Goal: Task Accomplishment & Management: Complete application form

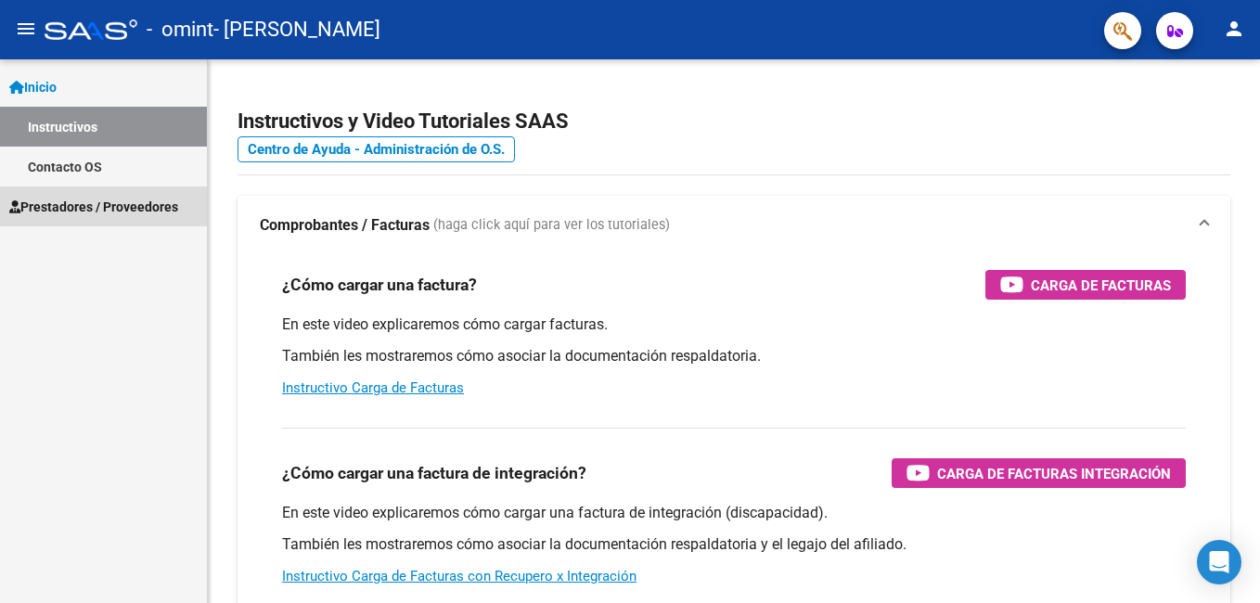
click at [98, 208] on span "Prestadores / Proveedores" at bounding box center [93, 207] width 169 height 20
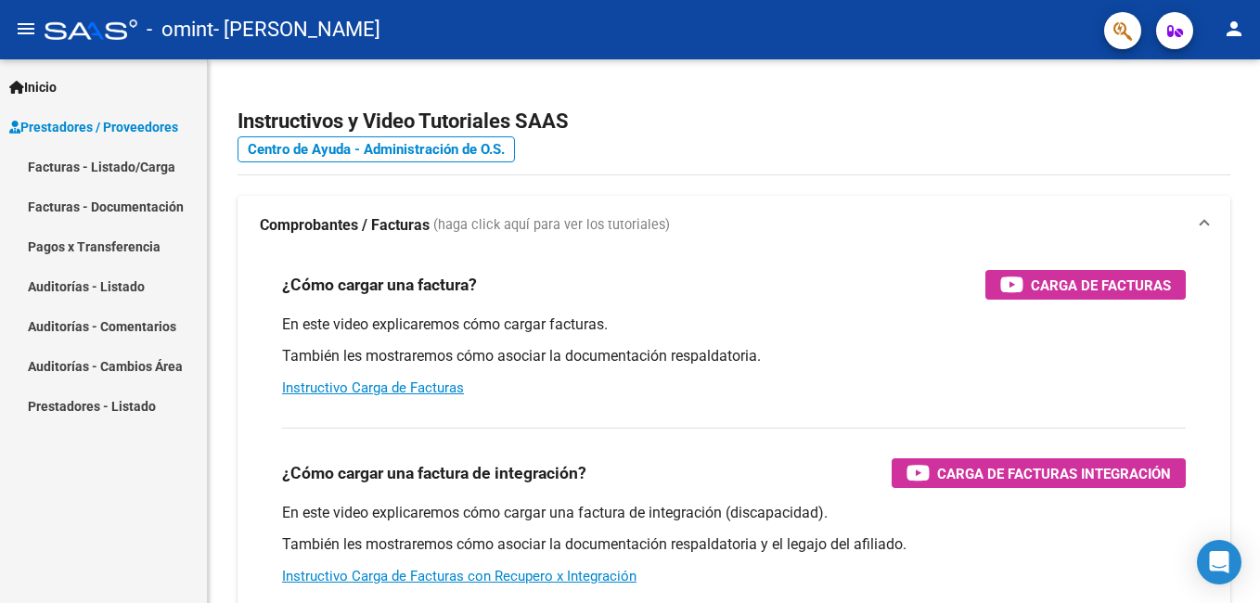
click at [111, 167] on link "Facturas - Listado/Carga" at bounding box center [103, 167] width 207 height 40
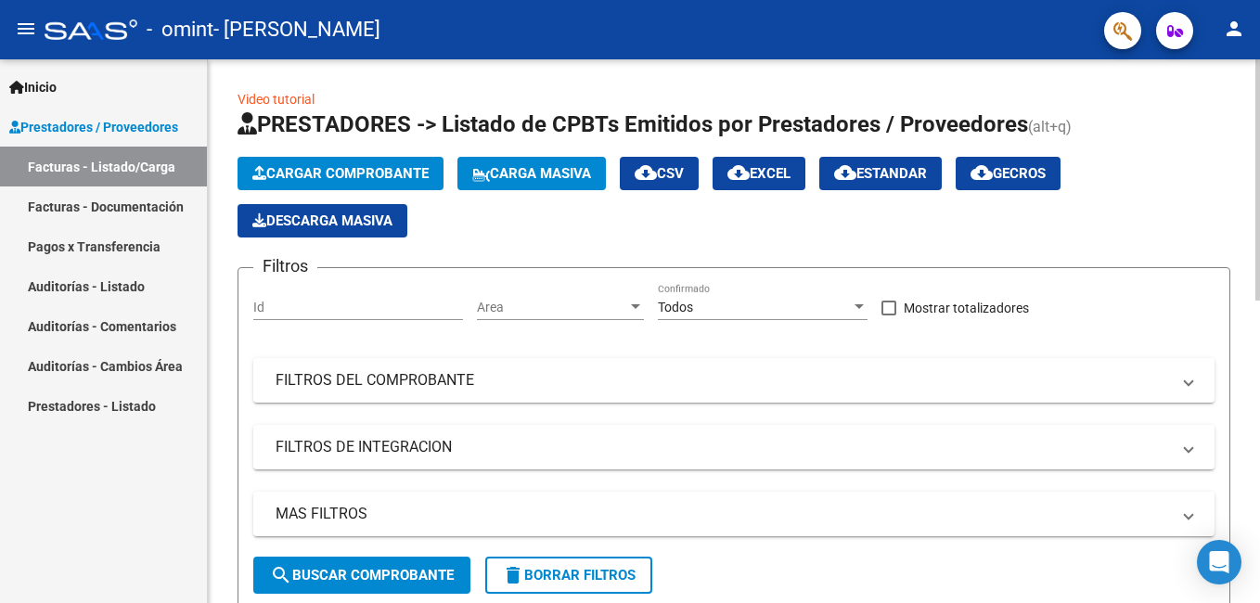
click at [362, 164] on button "Cargar Comprobante" at bounding box center [341, 173] width 206 height 33
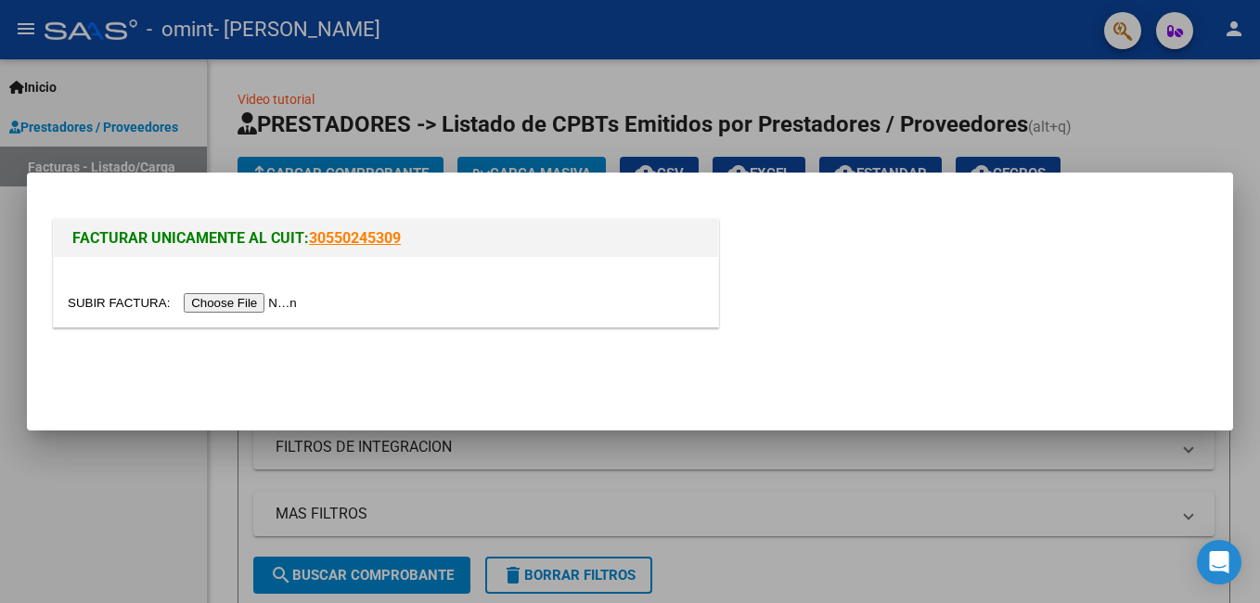
click at [250, 303] on input "file" at bounding box center [185, 302] width 235 height 19
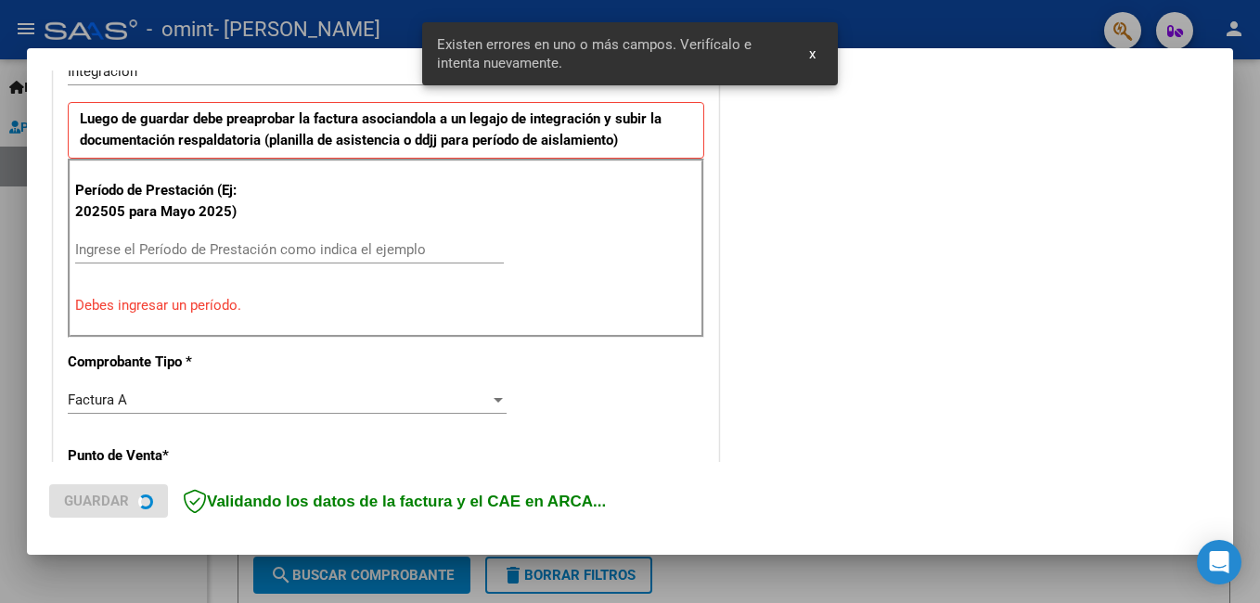
scroll to position [451, 0]
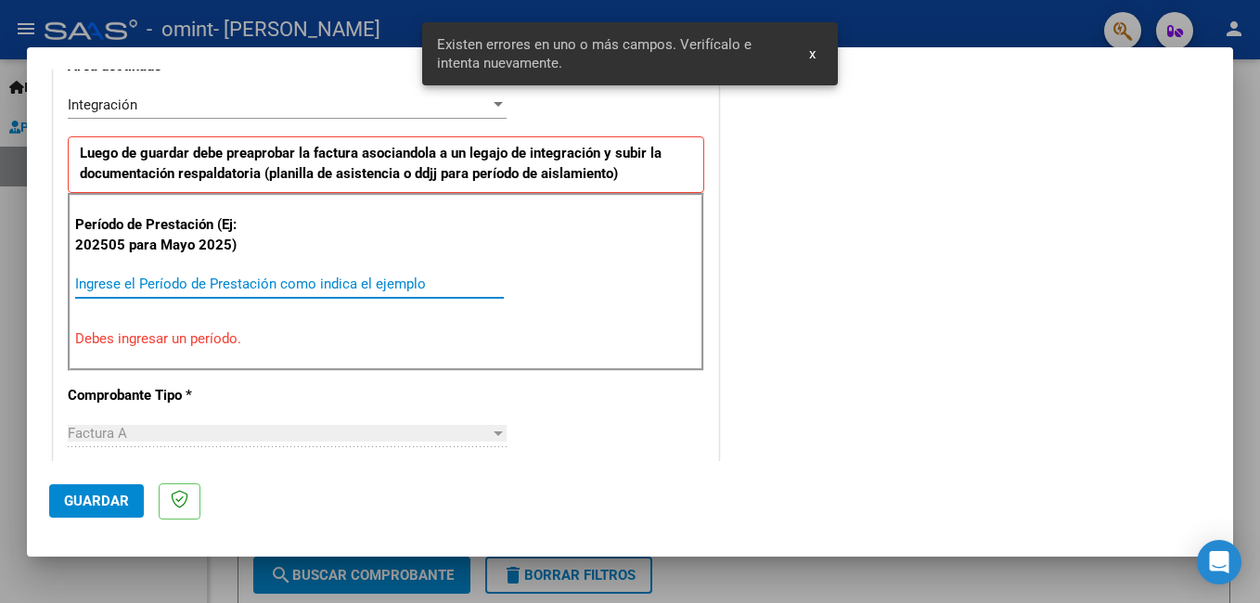
click at [231, 290] on input "Ingrese el Período de Prestación como indica el ejemplo" at bounding box center [289, 284] width 429 height 17
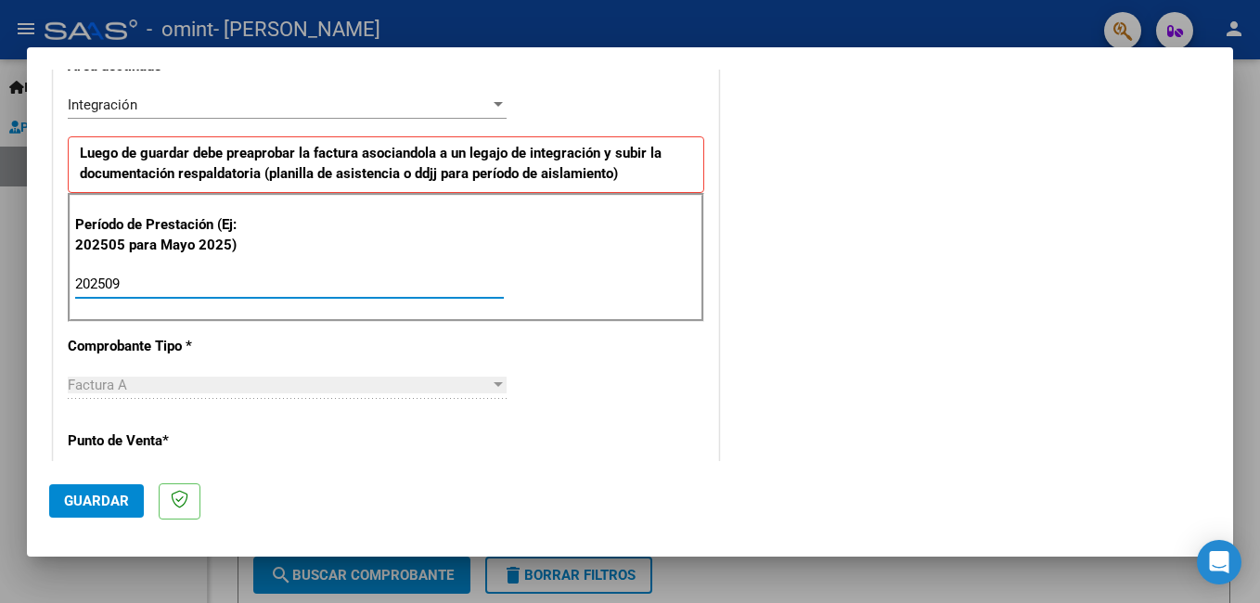
type input "202509"
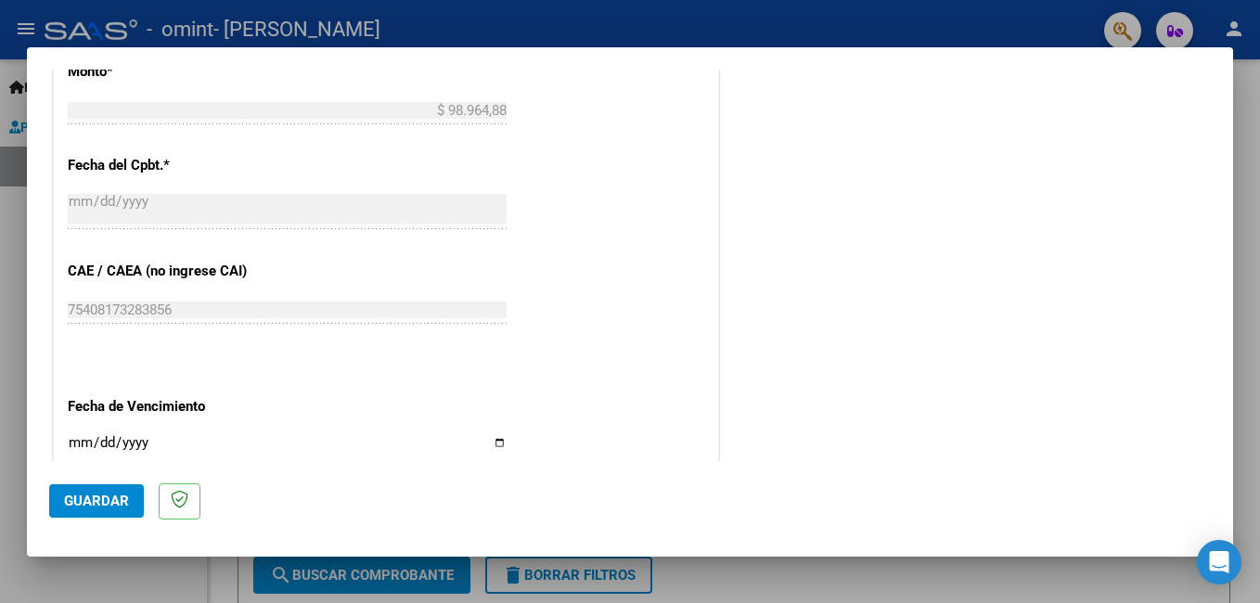
scroll to position [1101, 0]
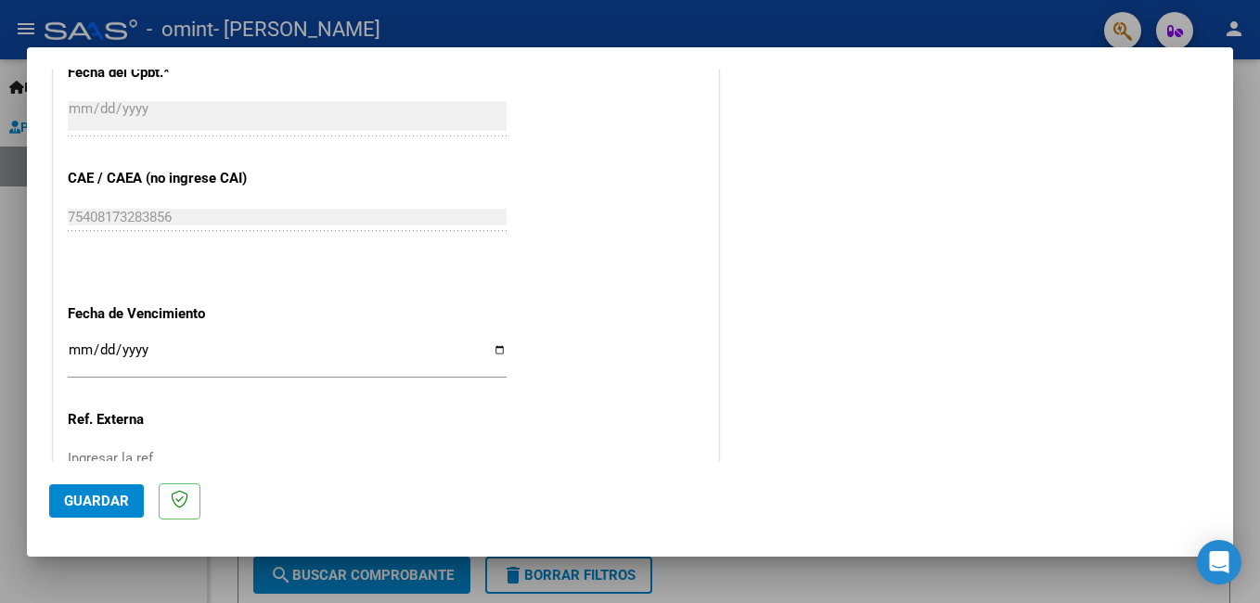
click at [493, 346] on input "Ingresar la fecha" at bounding box center [287, 357] width 439 height 30
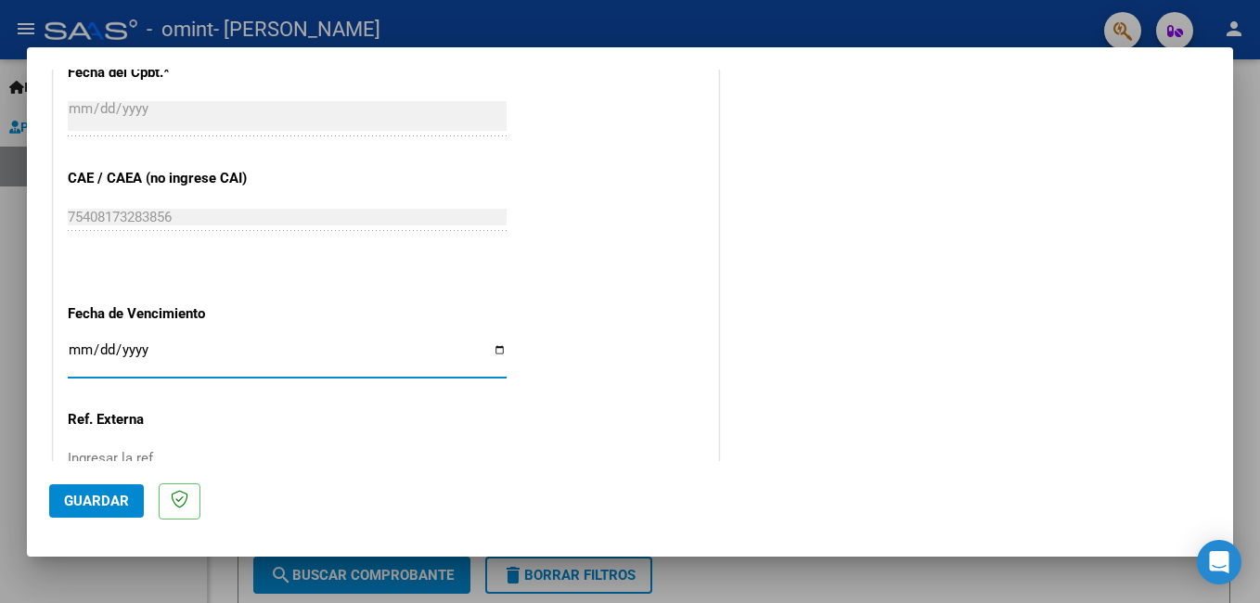
type input "[DATE]"
click at [115, 505] on span "Guardar" at bounding box center [96, 501] width 65 height 17
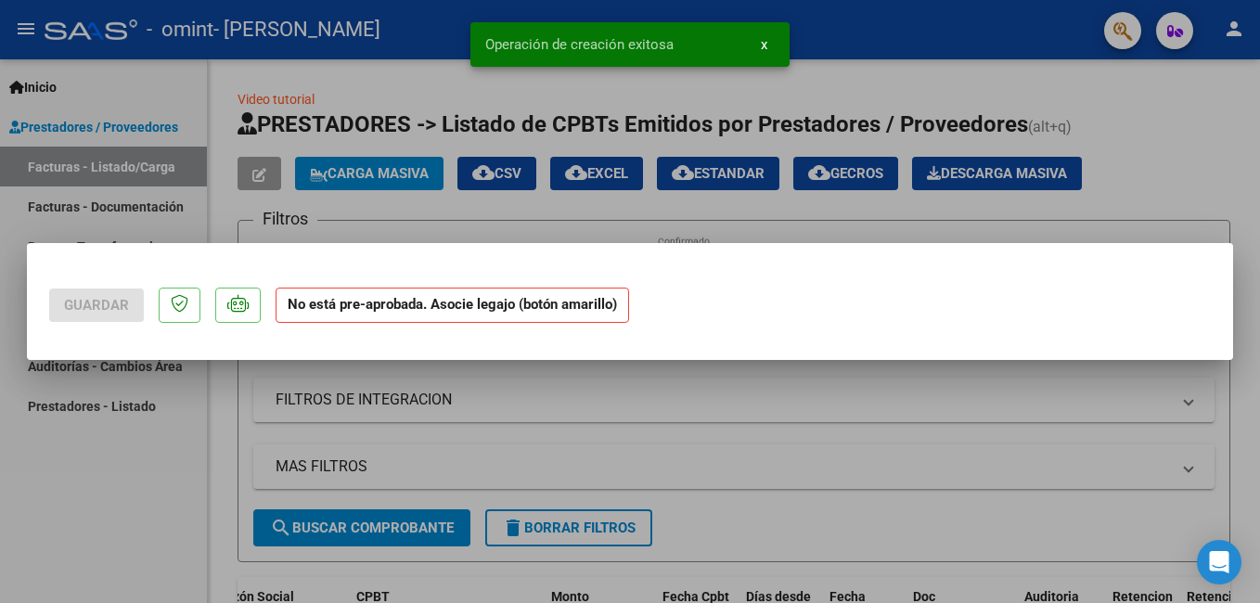
scroll to position [0, 0]
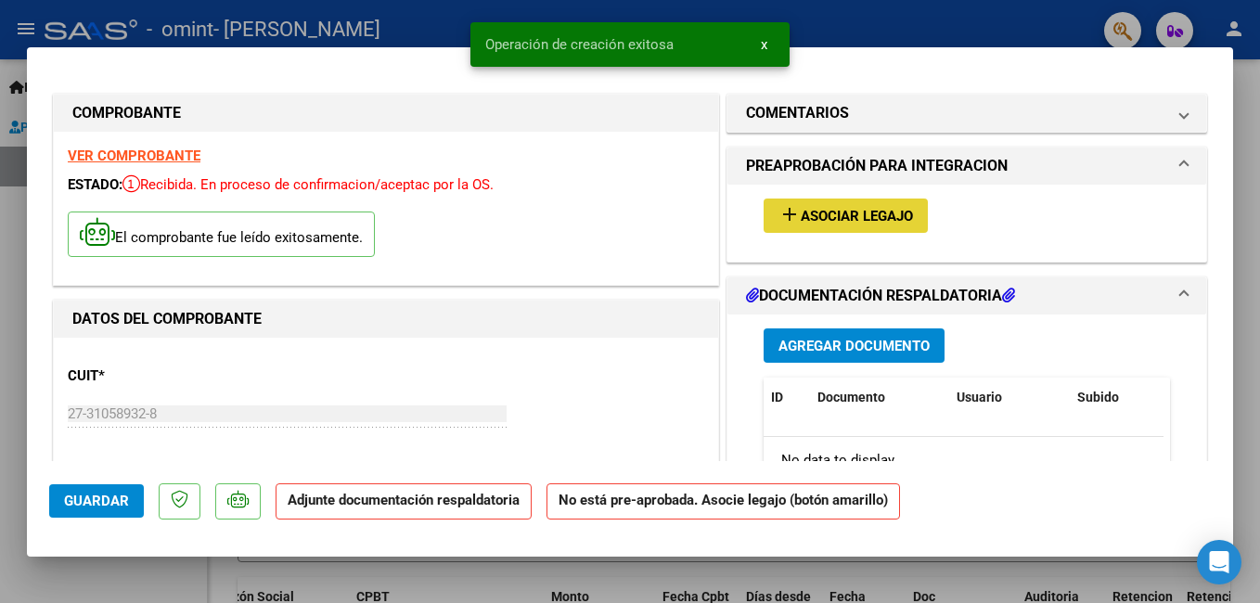
click at [792, 216] on mat-icon "add" at bounding box center [790, 214] width 22 height 22
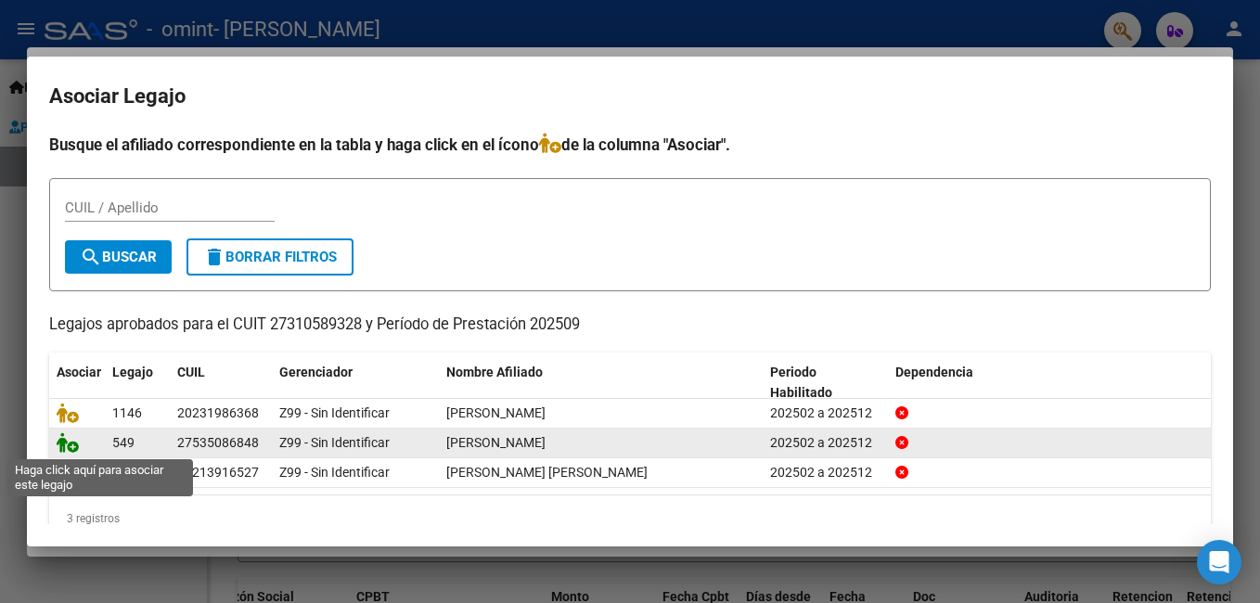
click at [68, 441] on icon at bounding box center [68, 442] width 22 height 20
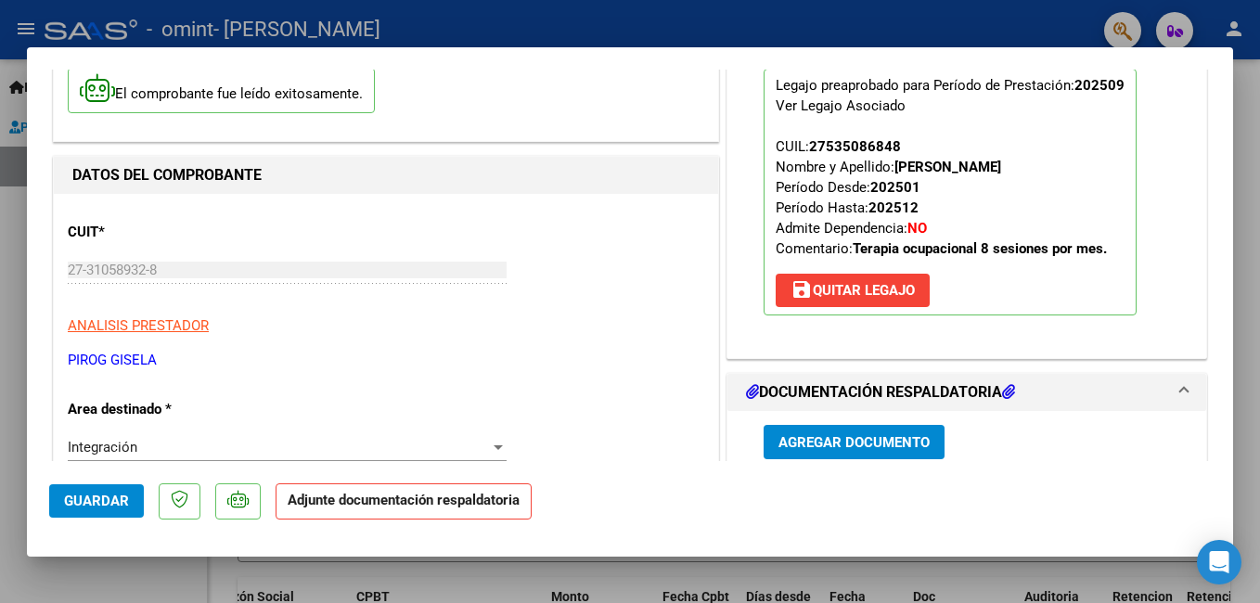
scroll to position [278, 0]
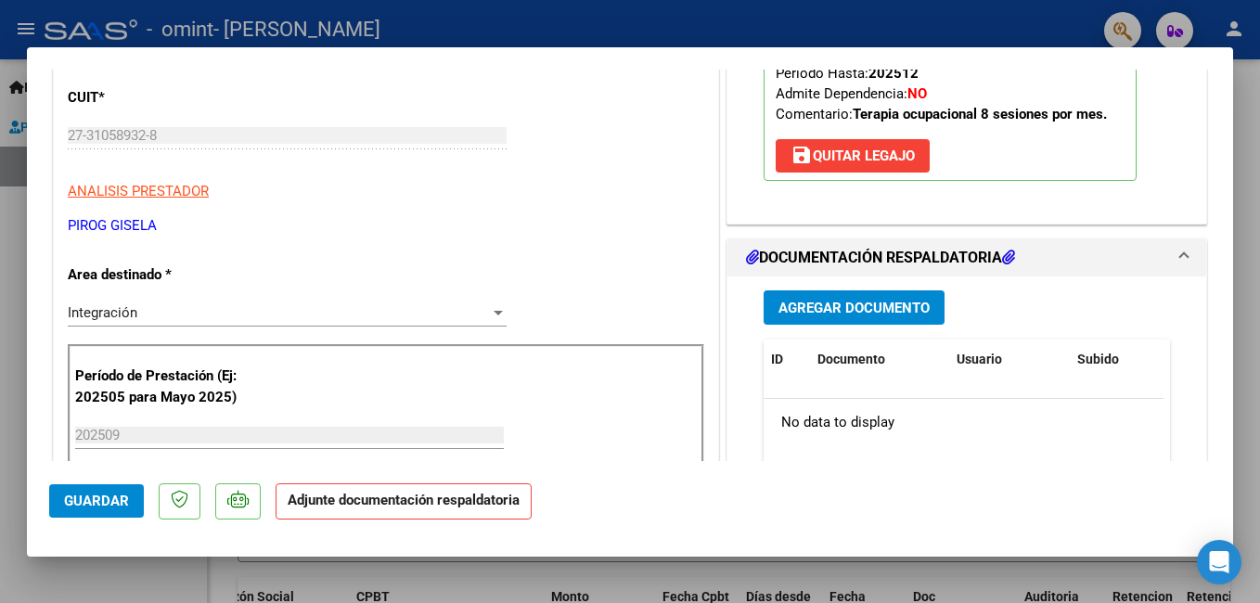
click at [817, 316] on span "Agregar Documento" at bounding box center [854, 308] width 151 height 17
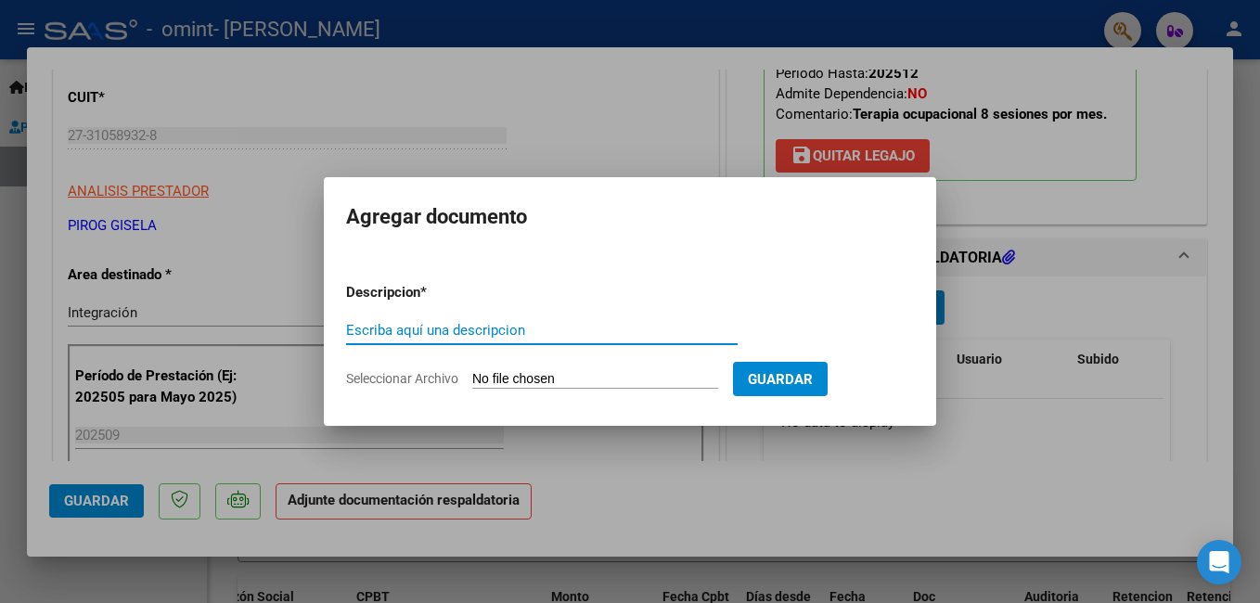
click at [466, 329] on input "Escriba aquí una descripcion" at bounding box center [542, 330] width 392 height 17
type input "Planilla de asistencia"
click at [537, 377] on input "Seleccionar Archivo" at bounding box center [595, 380] width 246 height 18
type input "C:\fakepath\[PERSON_NAME] - TO - SEPTIEMBRE.pdf"
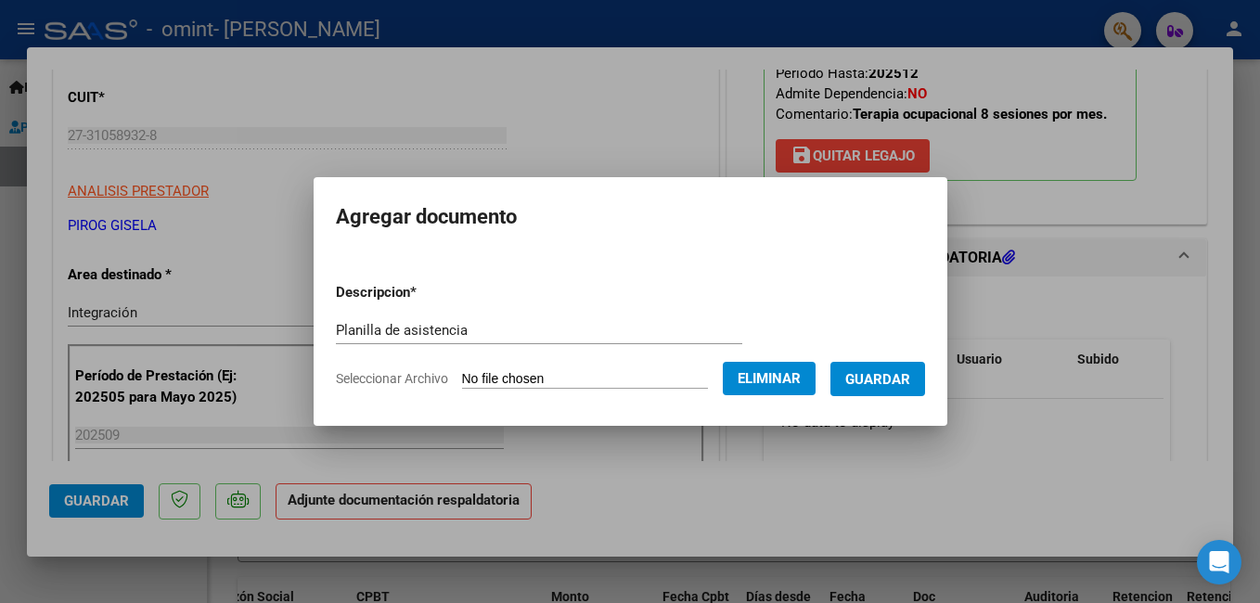
click at [907, 376] on span "Guardar" at bounding box center [877, 379] width 65 height 17
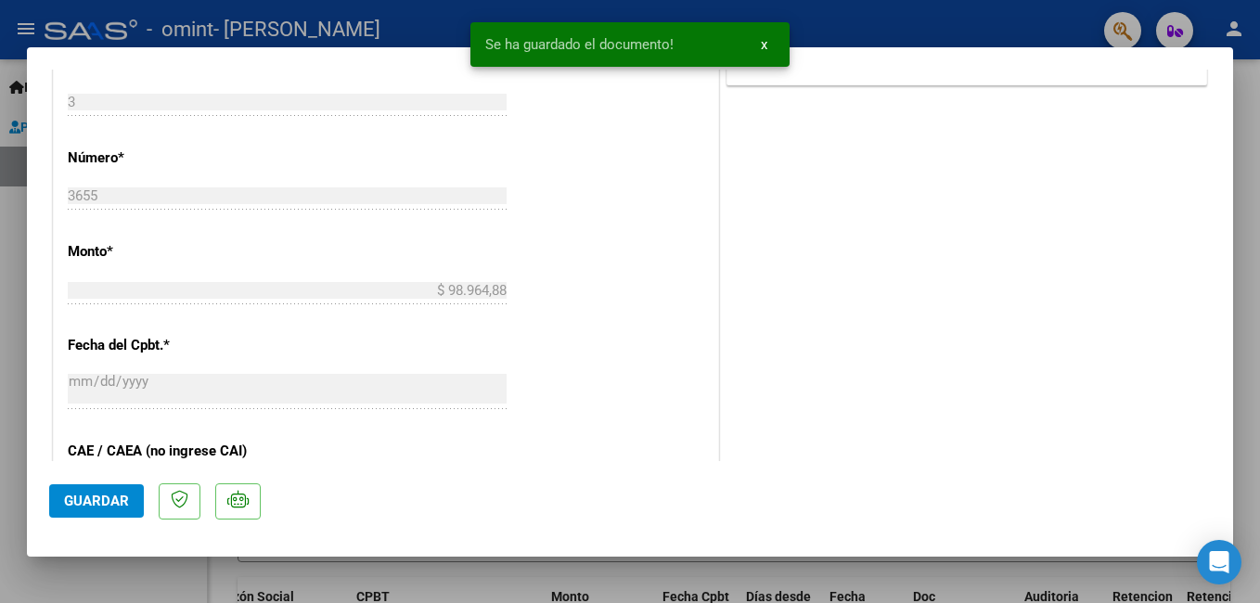
scroll to position [928, 0]
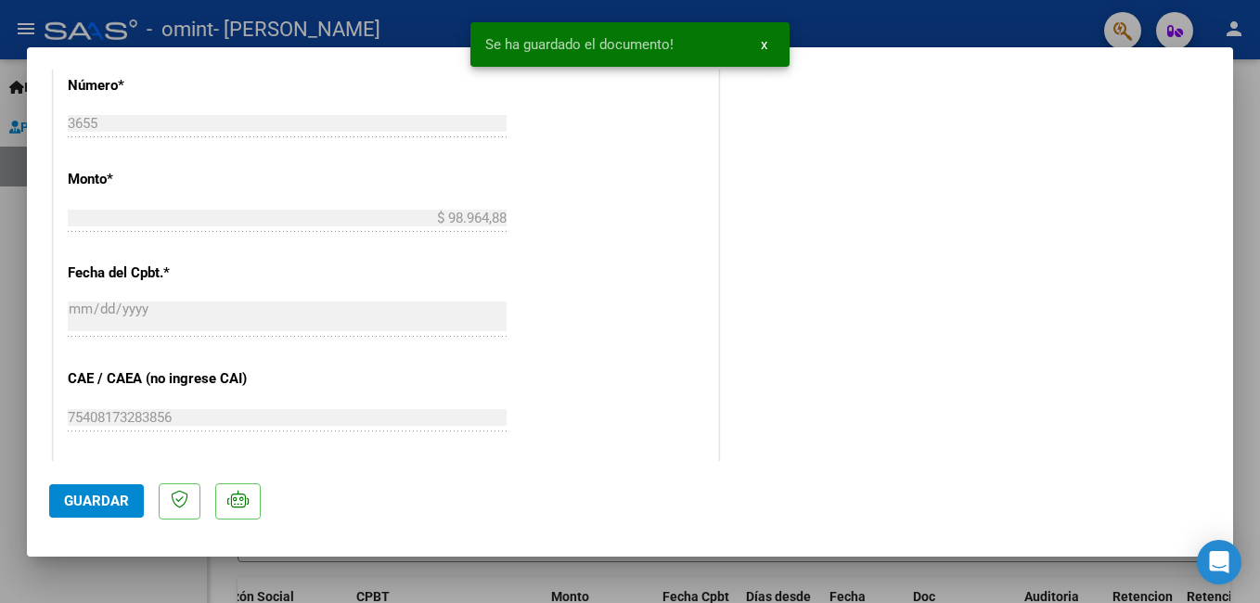
click at [84, 502] on span "Guardar" at bounding box center [96, 501] width 65 height 17
click at [1244, 217] on div at bounding box center [630, 301] width 1260 height 603
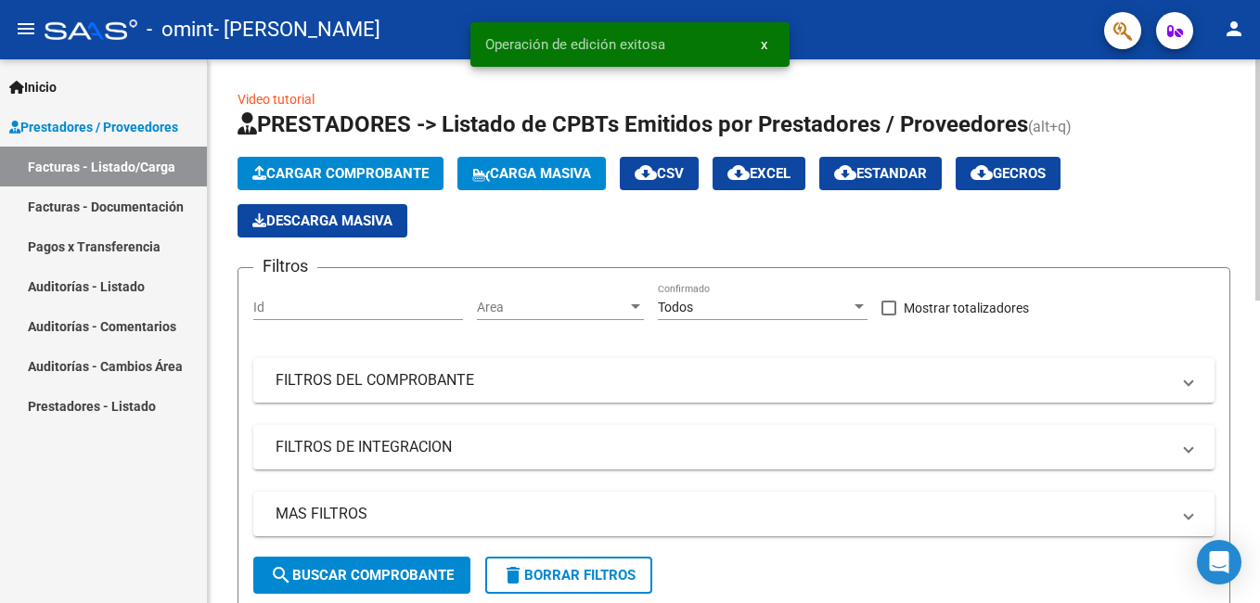
click at [355, 174] on span "Cargar Comprobante" at bounding box center [340, 173] width 176 height 17
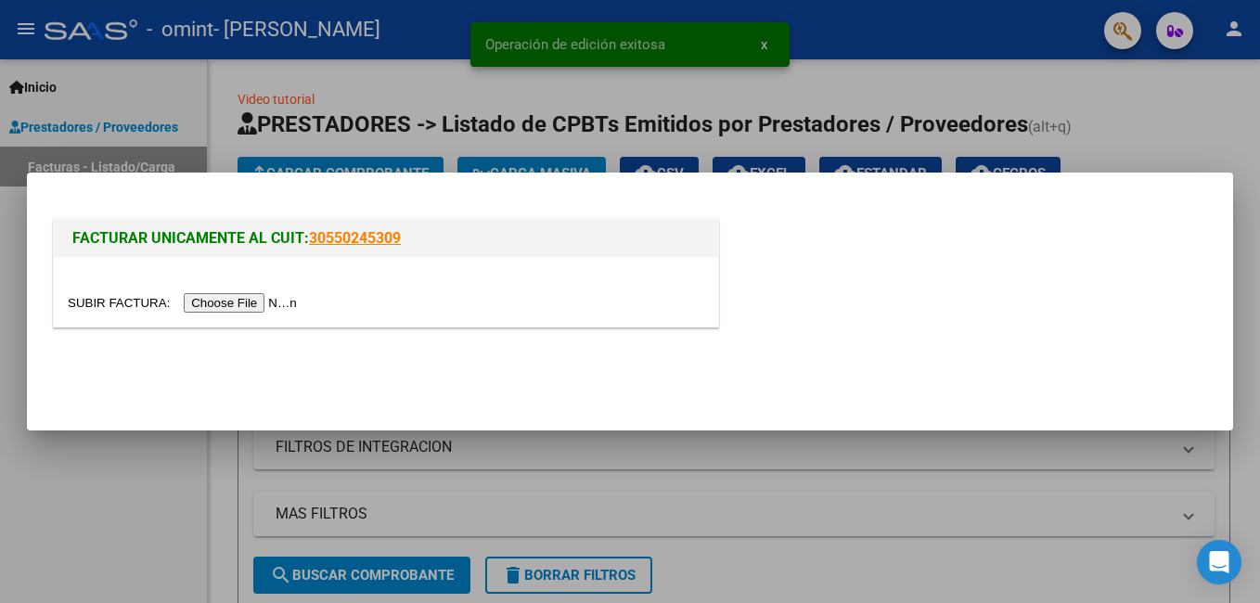
click at [235, 301] on input "file" at bounding box center [185, 302] width 235 height 19
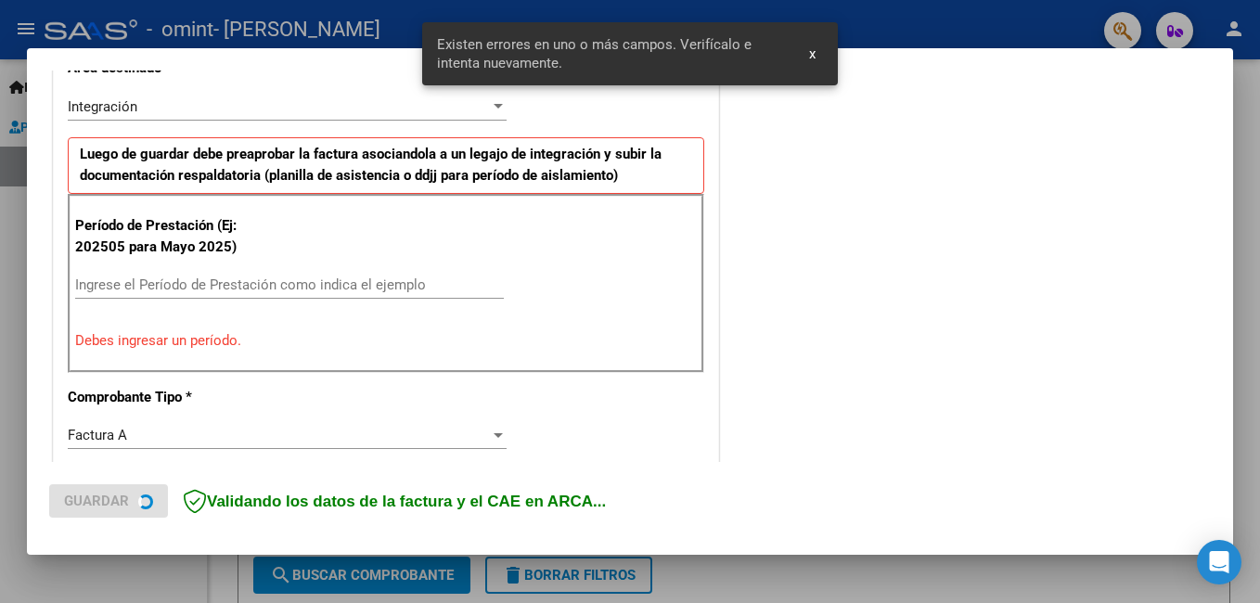
scroll to position [451, 0]
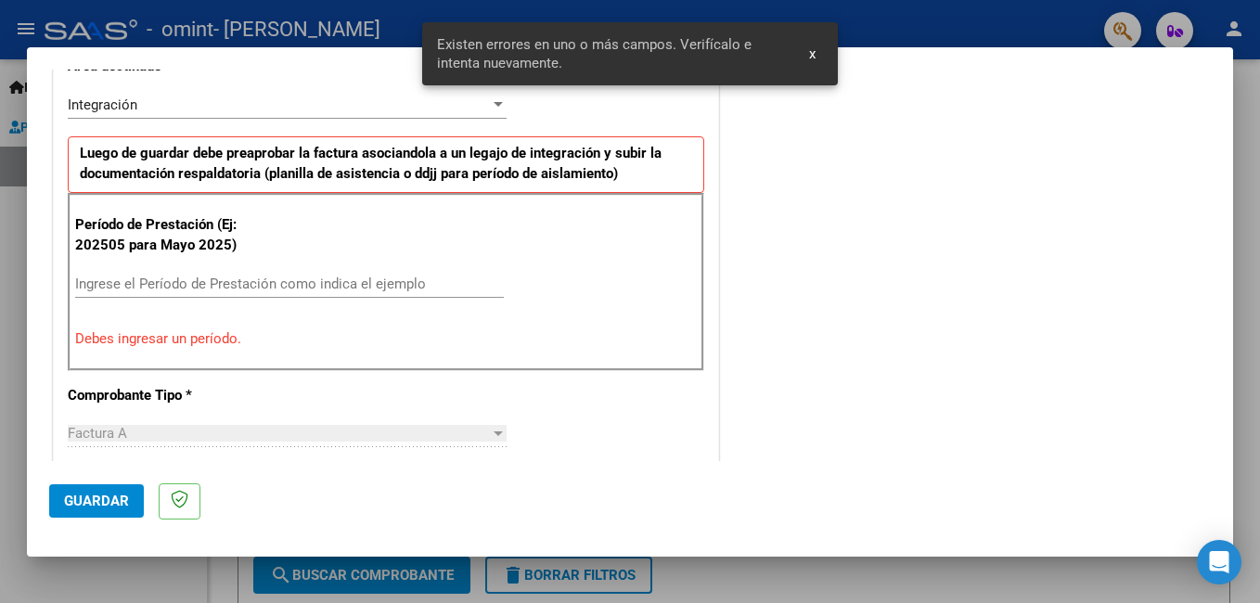
click at [227, 282] on input "Ingrese el Período de Prestación como indica el ejemplo" at bounding box center [289, 284] width 429 height 17
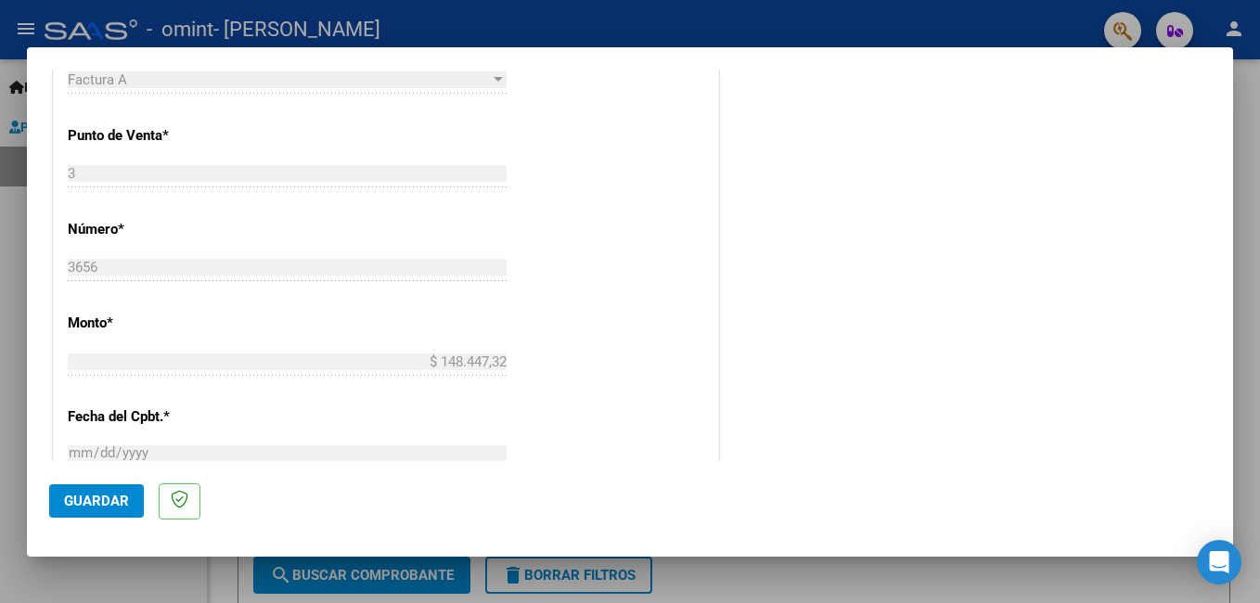
scroll to position [915, 0]
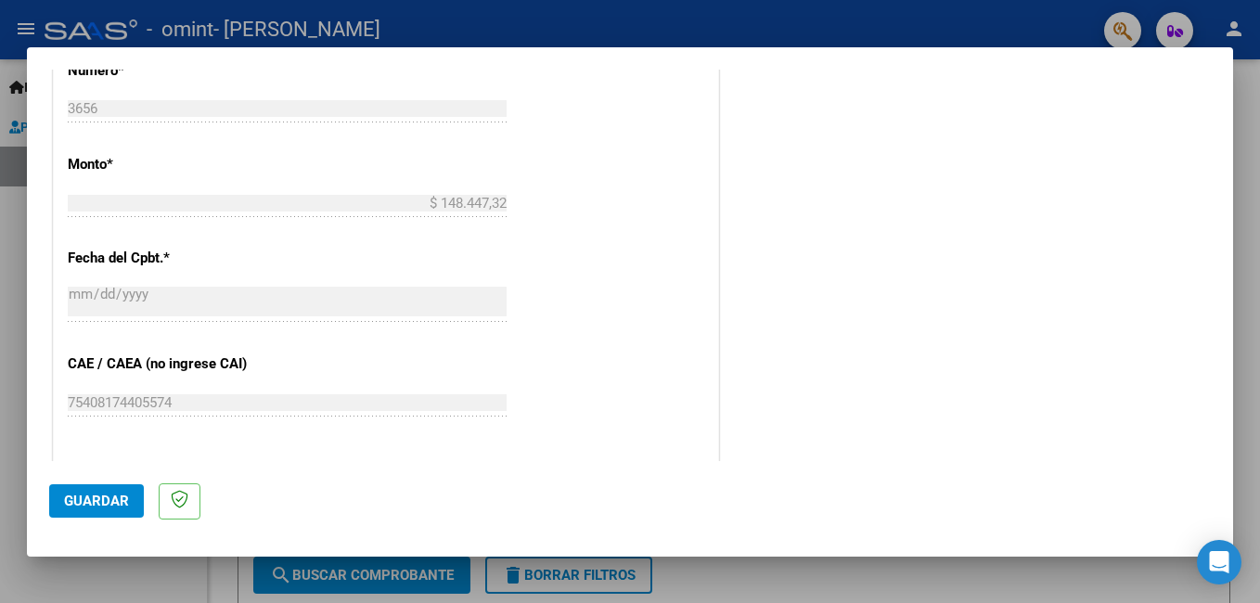
type input "202509"
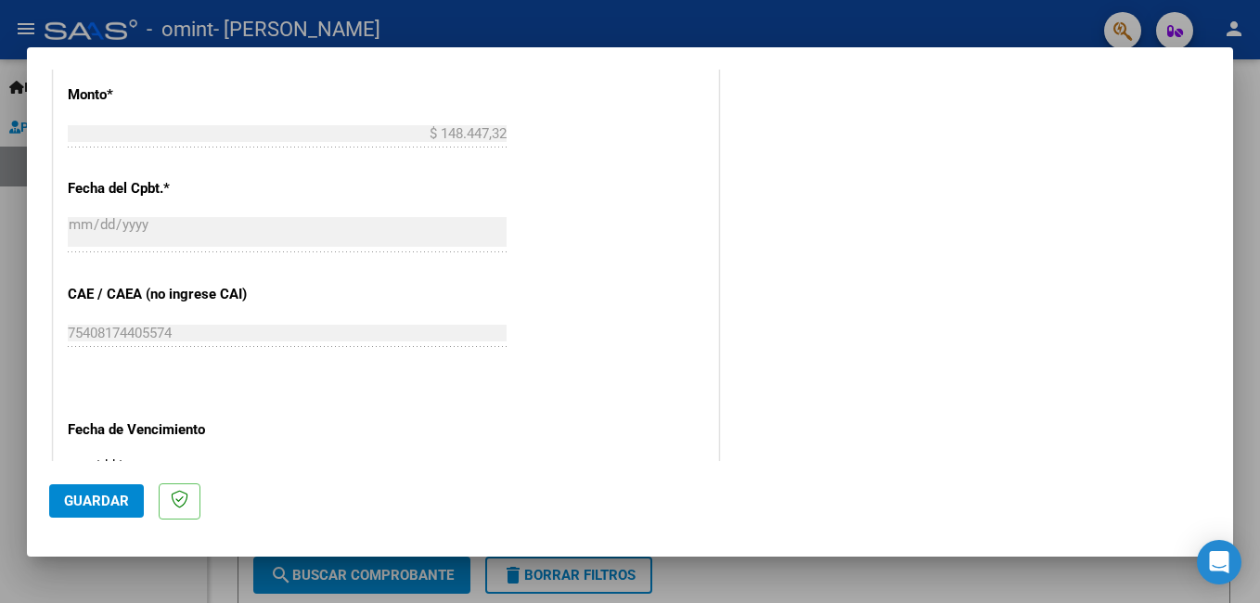
scroll to position [1101, 0]
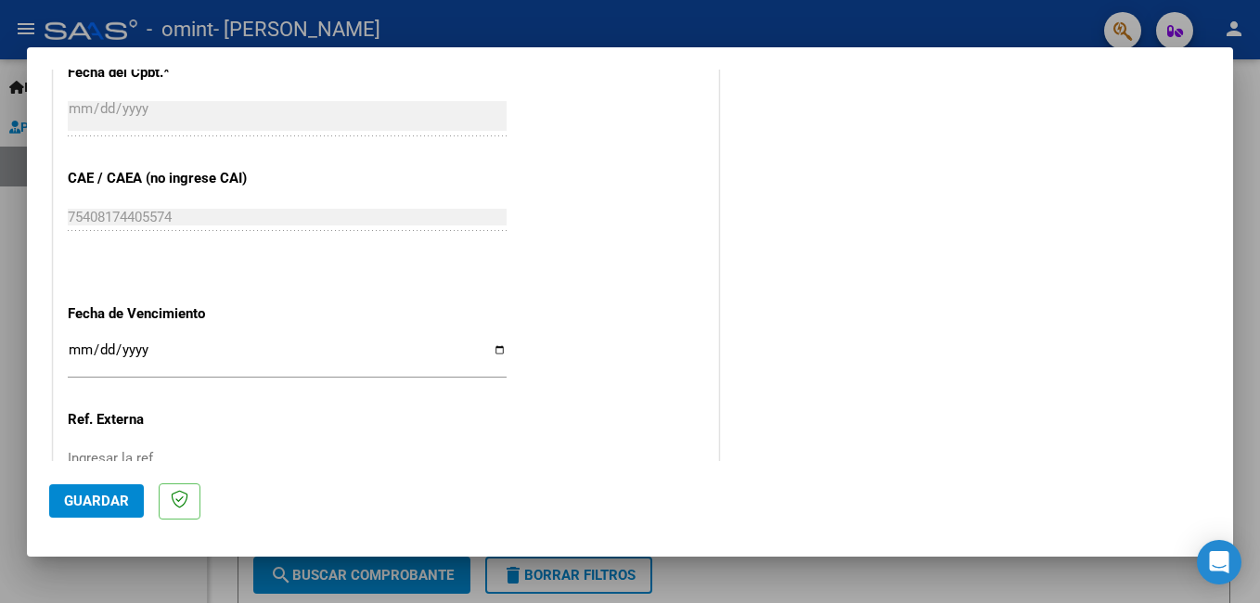
click at [495, 350] on input "Ingresar la fecha" at bounding box center [287, 357] width 439 height 30
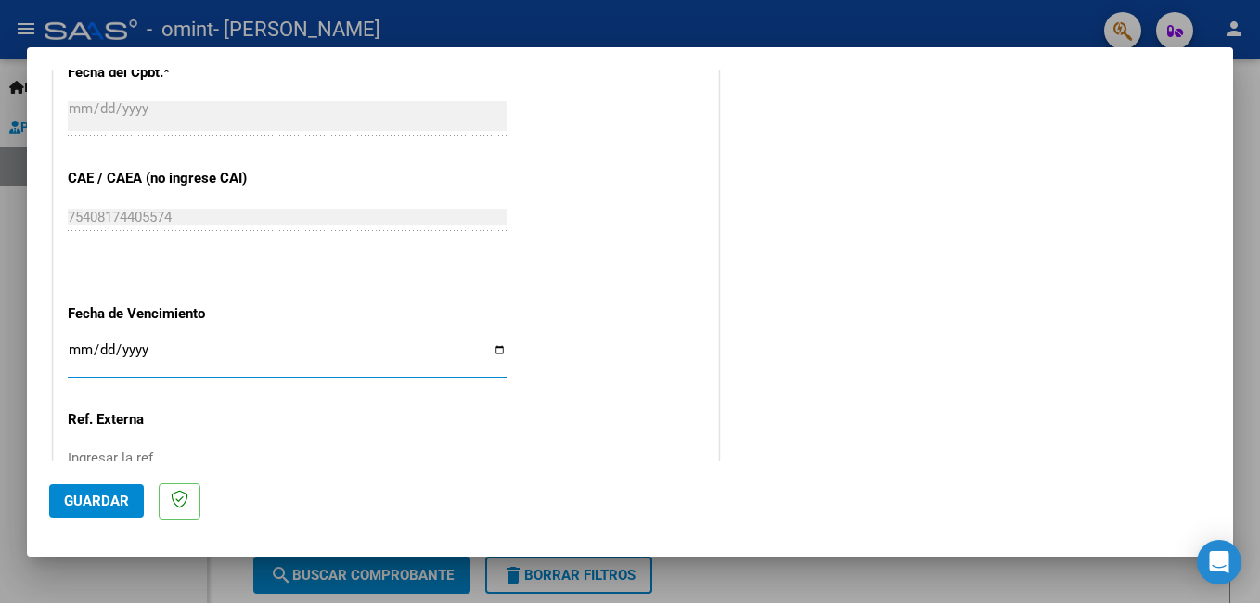
type input "[DATE]"
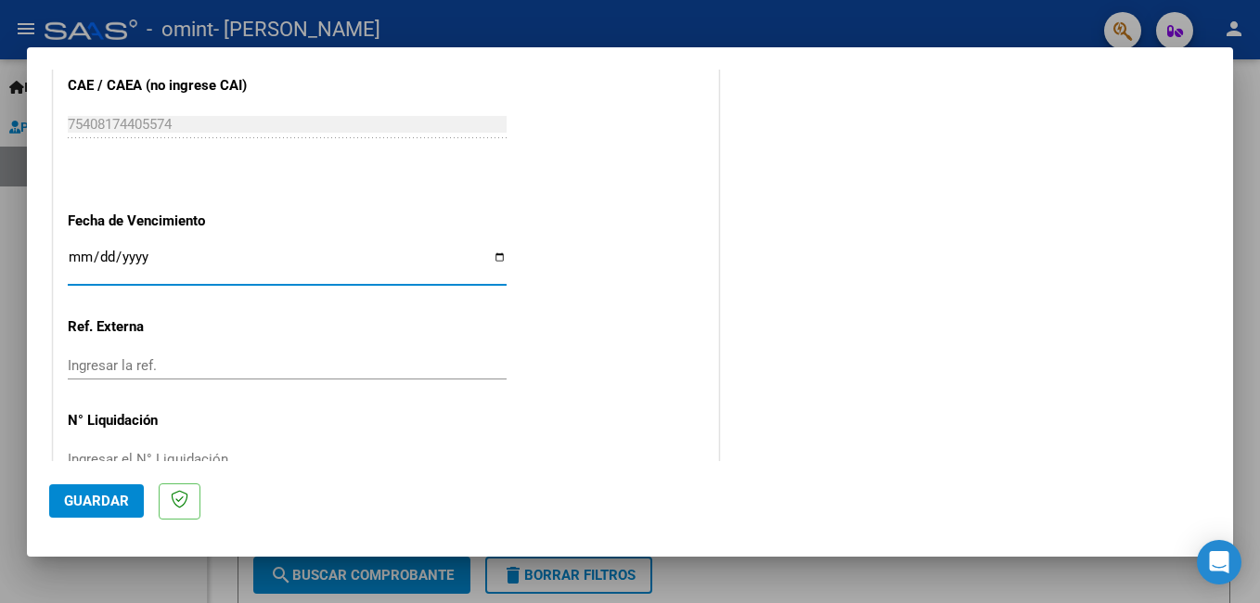
scroll to position [1241, 0]
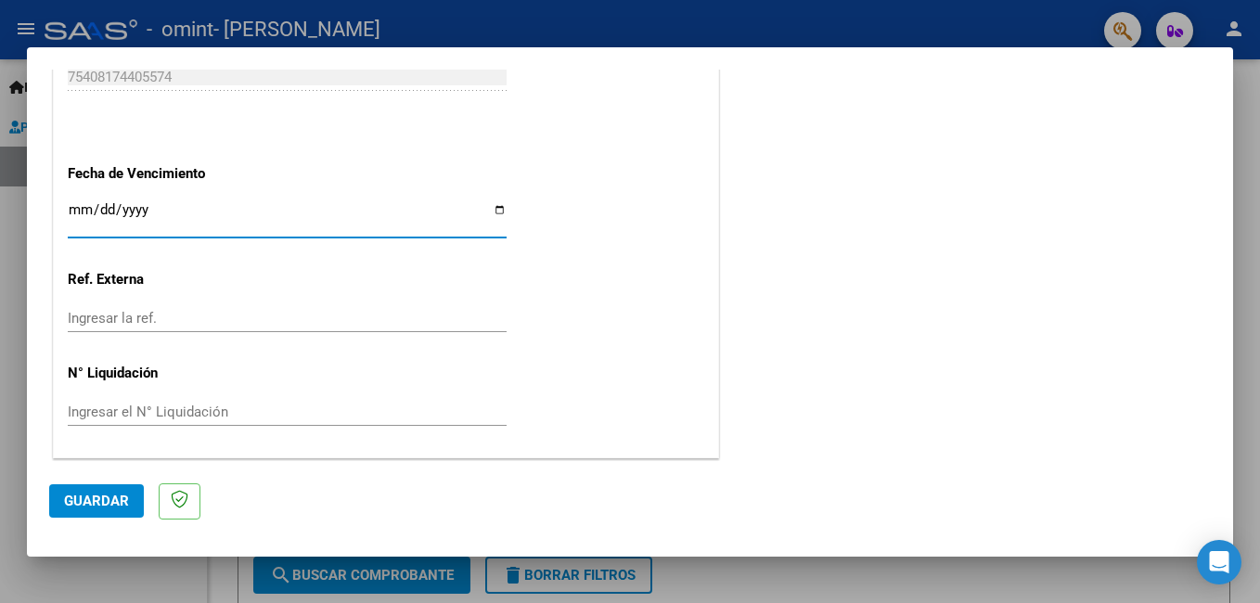
click at [80, 495] on span "Guardar" at bounding box center [96, 501] width 65 height 17
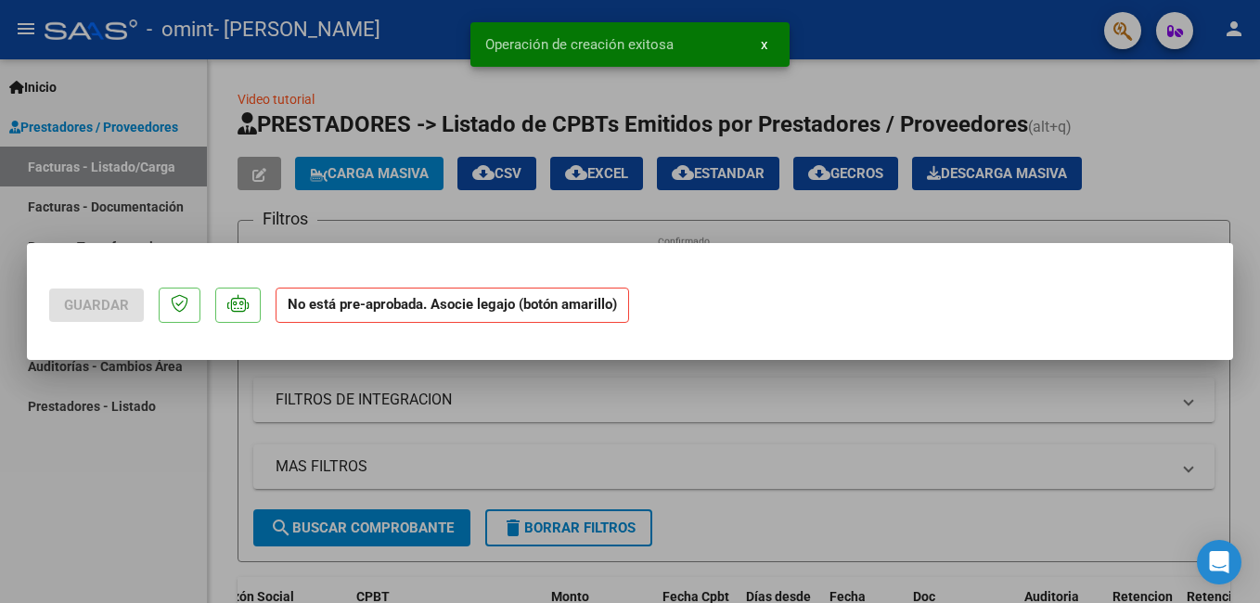
scroll to position [0, 0]
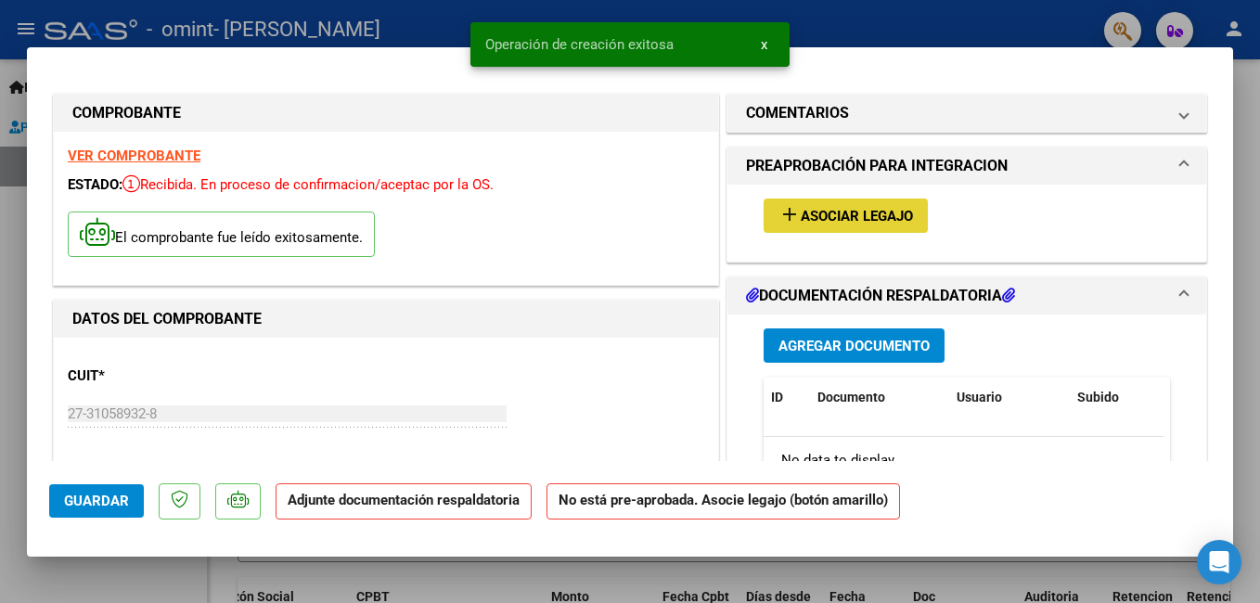
click at [862, 216] on span "Asociar Legajo" at bounding box center [857, 216] width 112 height 17
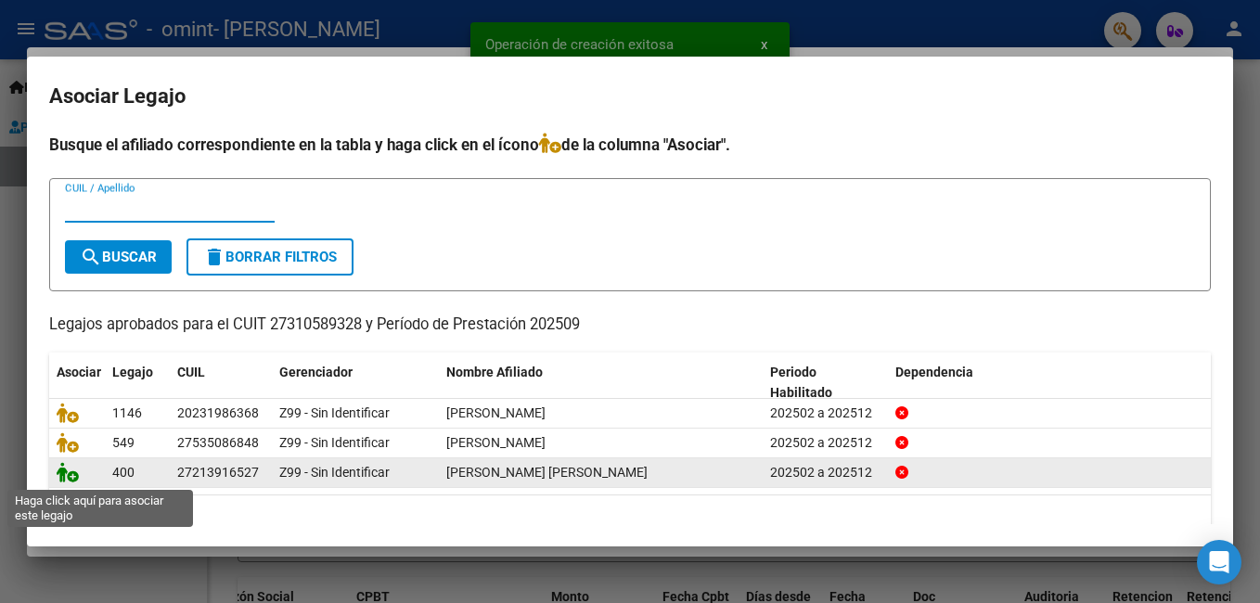
click at [67, 473] on icon at bounding box center [68, 472] width 22 height 20
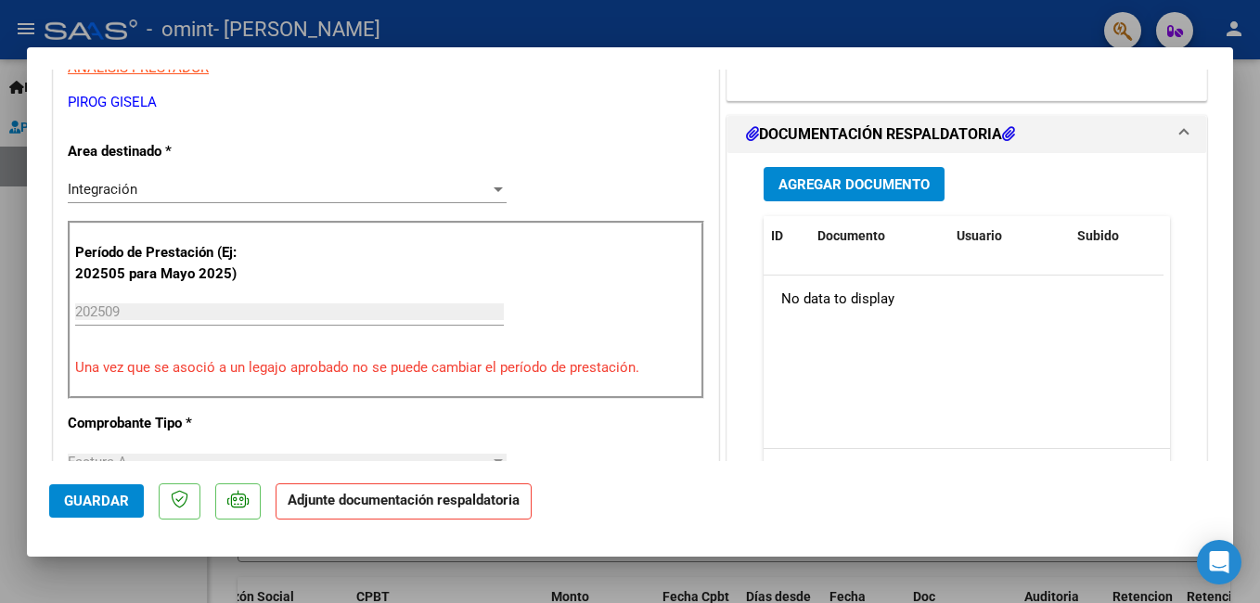
scroll to position [464, 0]
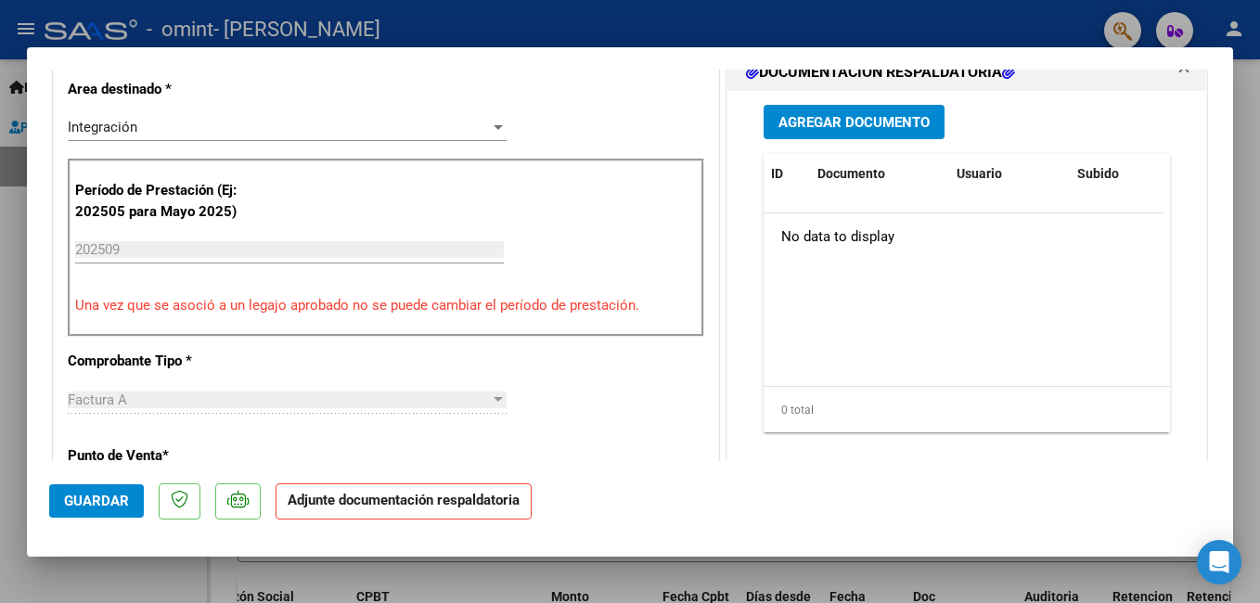
click at [850, 128] on span "Agregar Documento" at bounding box center [854, 122] width 151 height 17
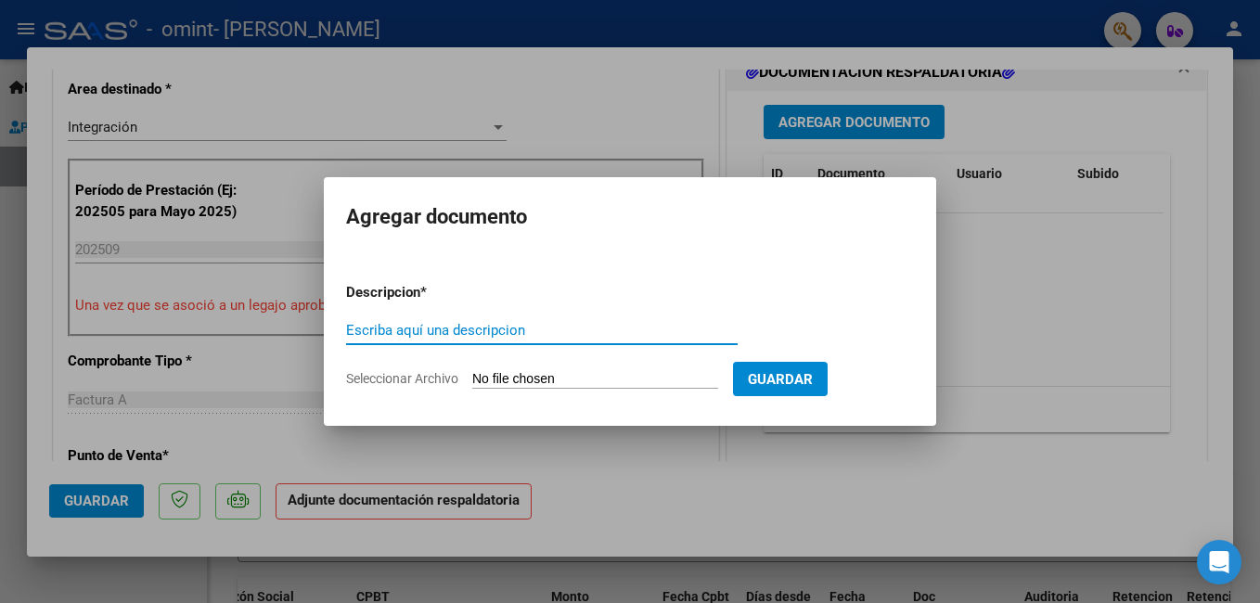
click at [427, 330] on input "Escriba aquí una descripcion" at bounding box center [542, 330] width 392 height 17
type input "Planilla de asistencia"
click at [667, 380] on input "Seleccionar Archivo" at bounding box center [595, 380] width 246 height 18
type input "C:\fakepath\[PERSON_NAME] - TO - SEPTIEMBRE.pdf"
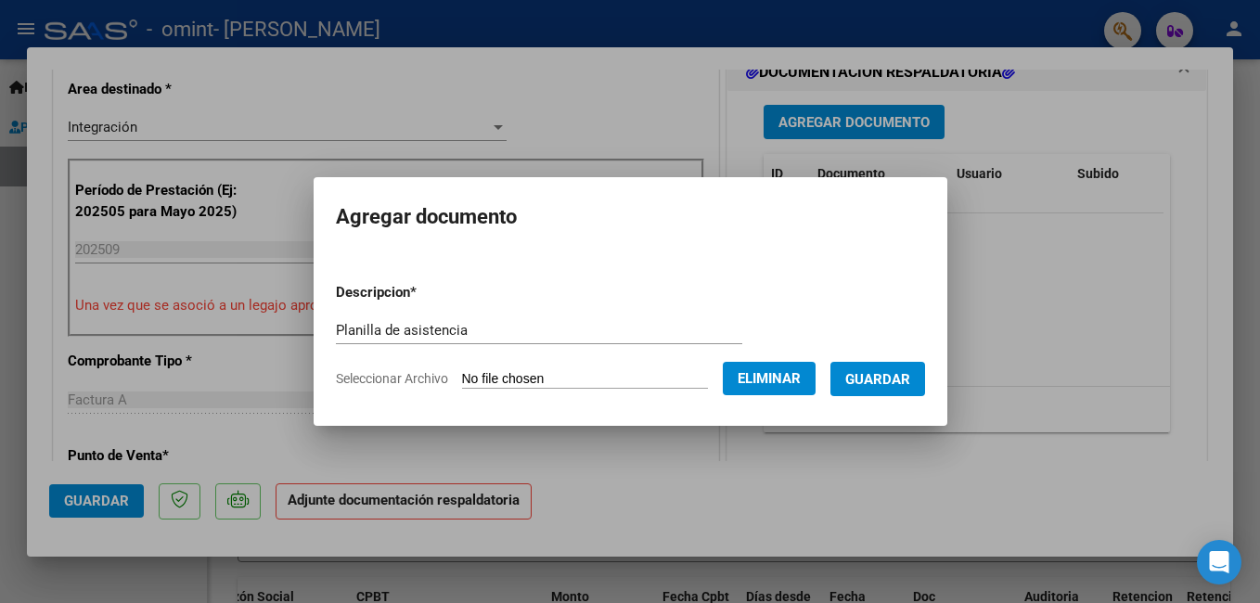
click at [910, 378] on span "Guardar" at bounding box center [877, 379] width 65 height 17
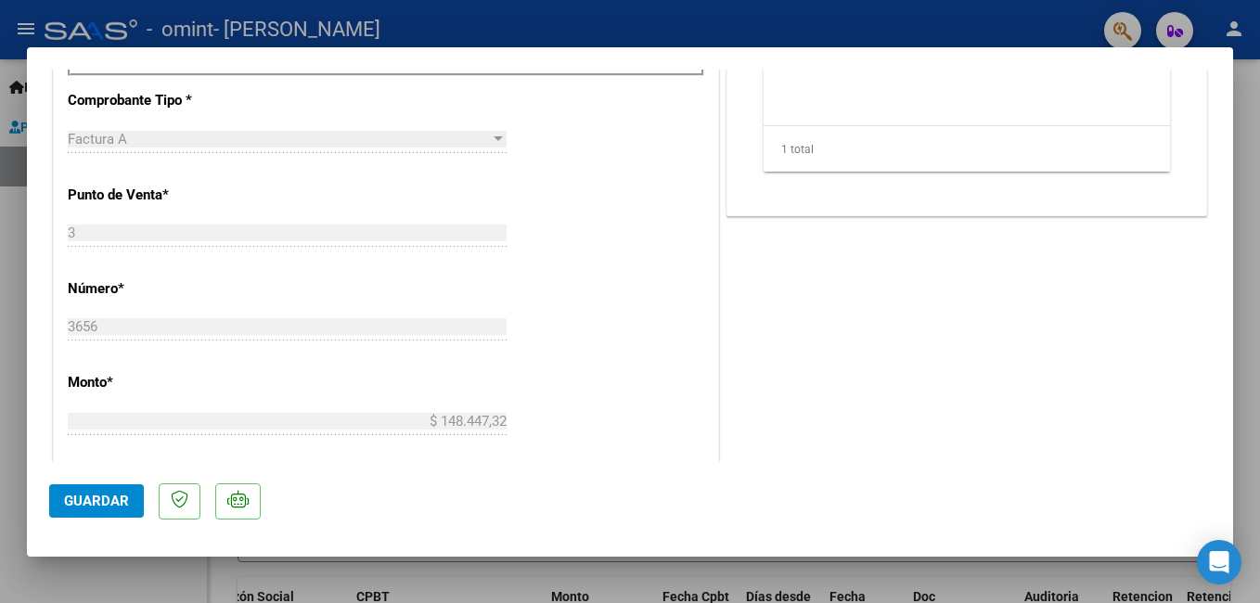
scroll to position [835, 0]
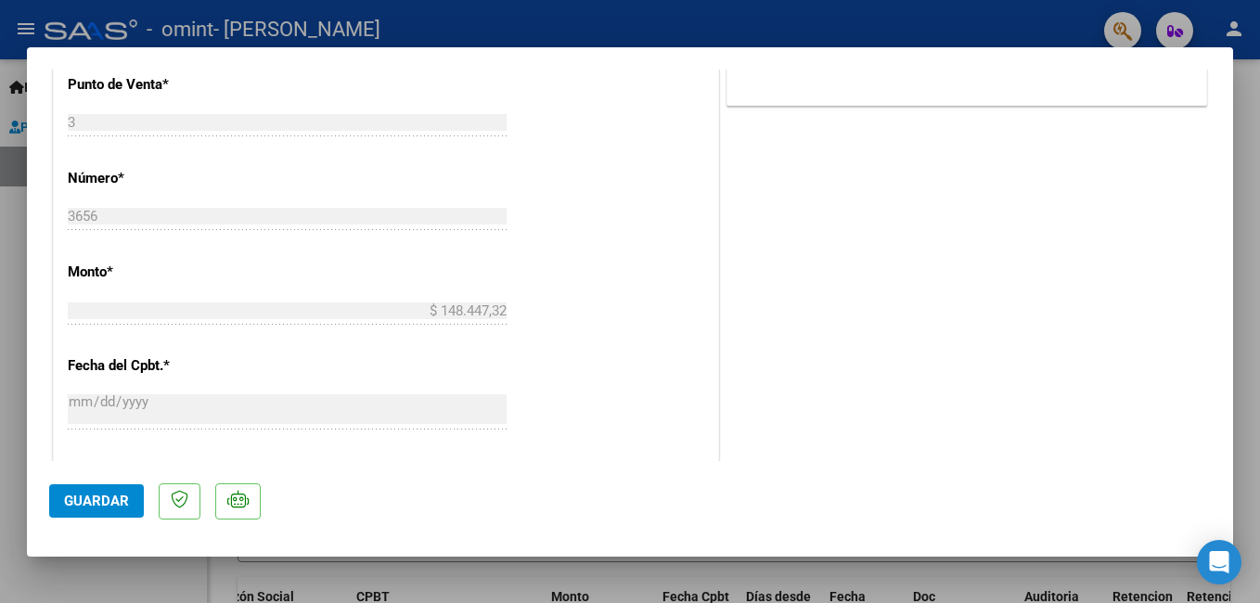
click at [101, 503] on span "Guardar" at bounding box center [96, 501] width 65 height 17
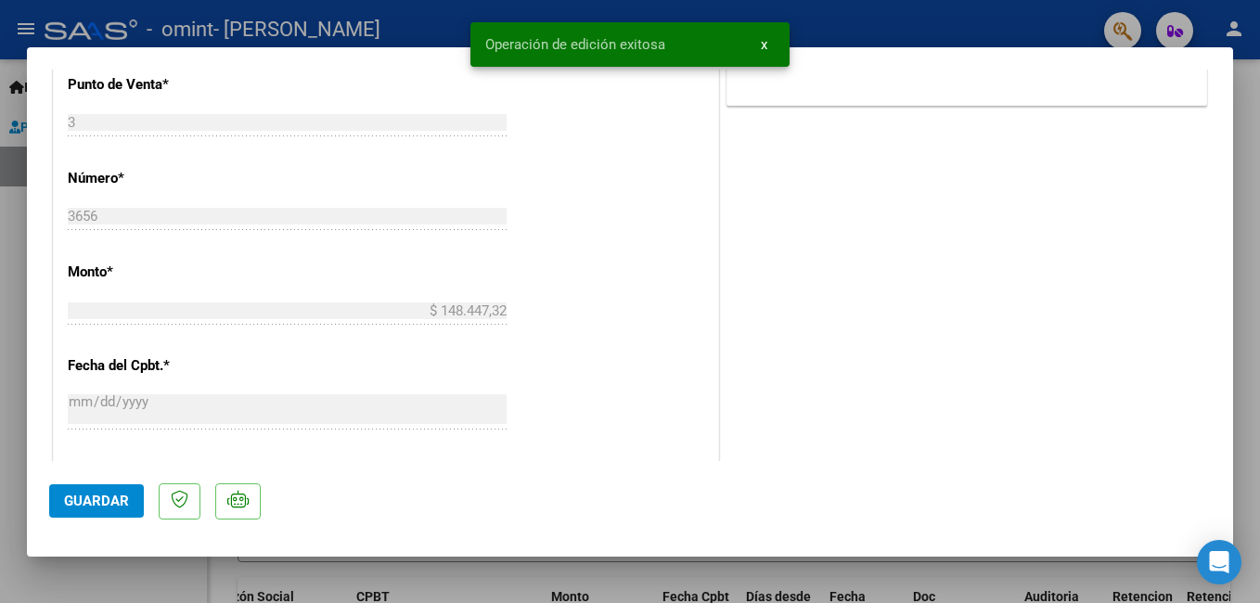
click at [1249, 243] on div at bounding box center [630, 301] width 1260 height 603
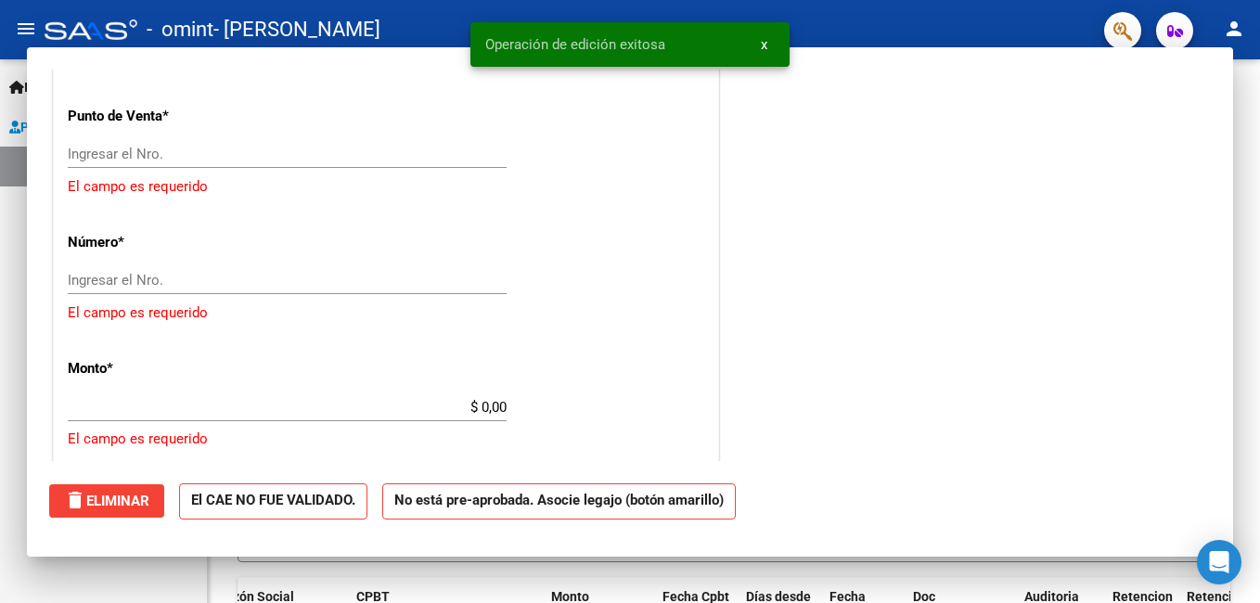
scroll to position [0, 0]
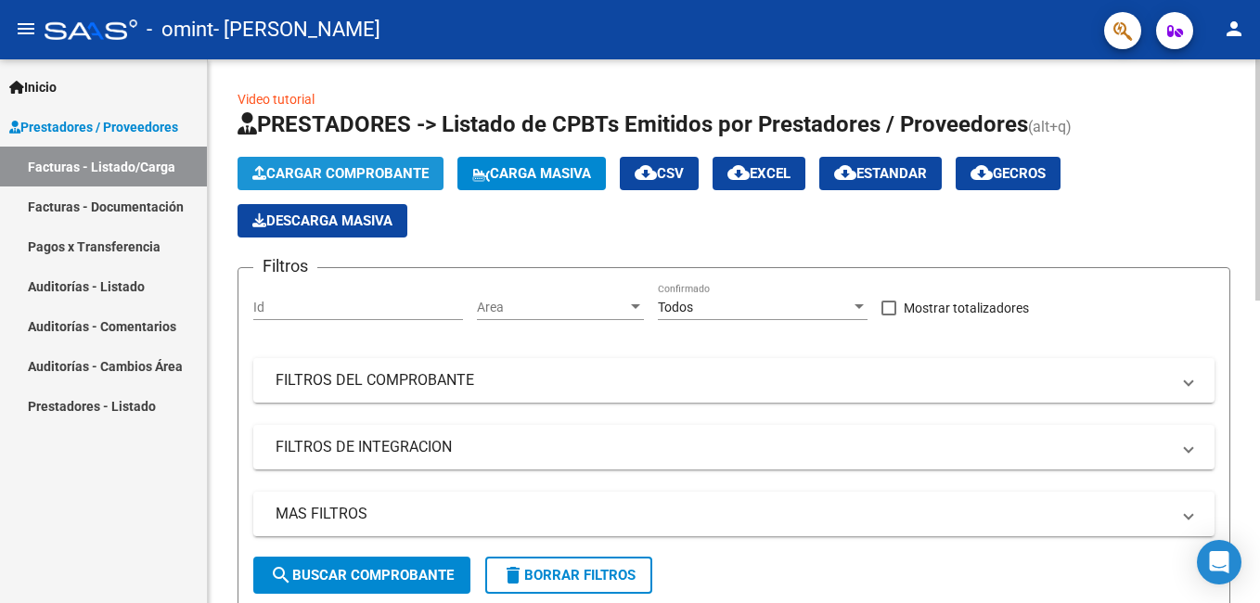
click at [368, 167] on span "Cargar Comprobante" at bounding box center [340, 173] width 176 height 17
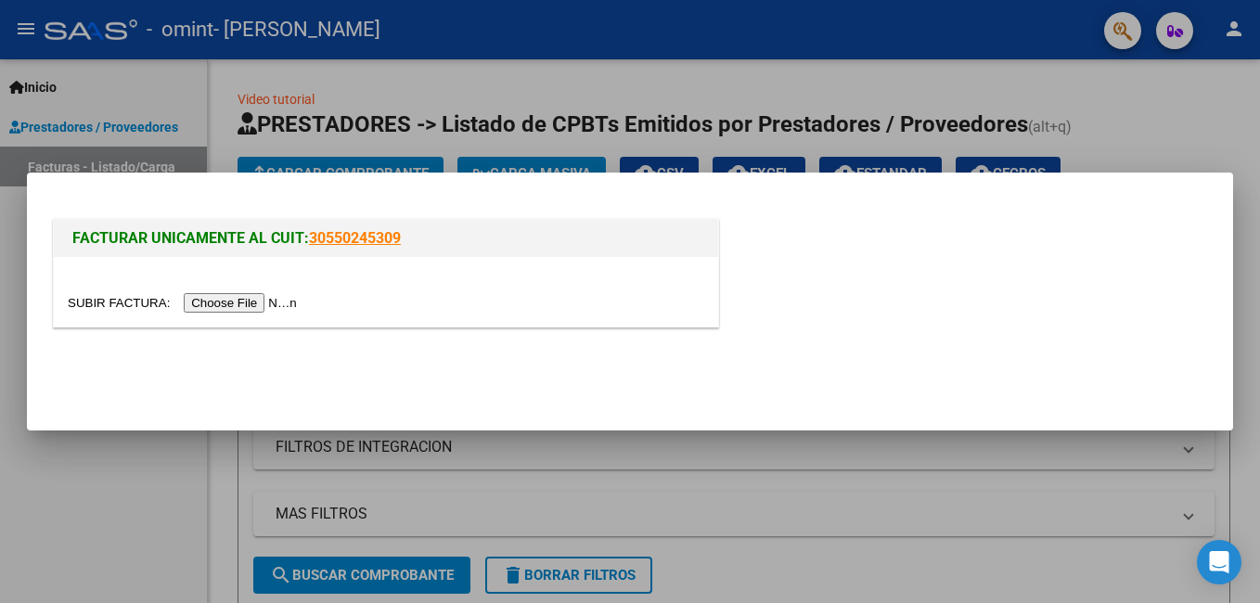
click at [215, 306] on input "file" at bounding box center [185, 302] width 235 height 19
click at [1177, 131] on div at bounding box center [630, 301] width 1260 height 603
